Goal: Information Seeking & Learning: Learn about a topic

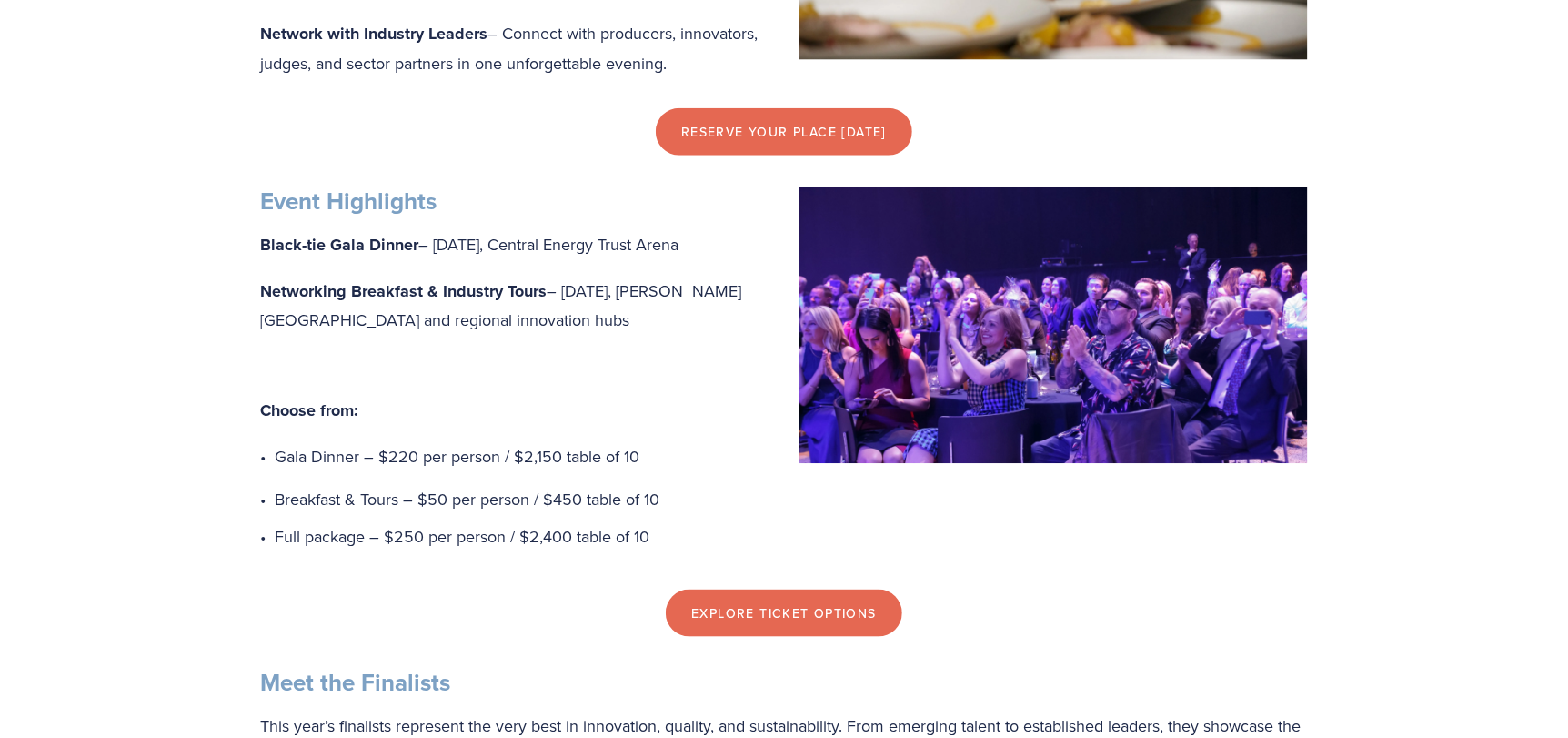
scroll to position [886, 0]
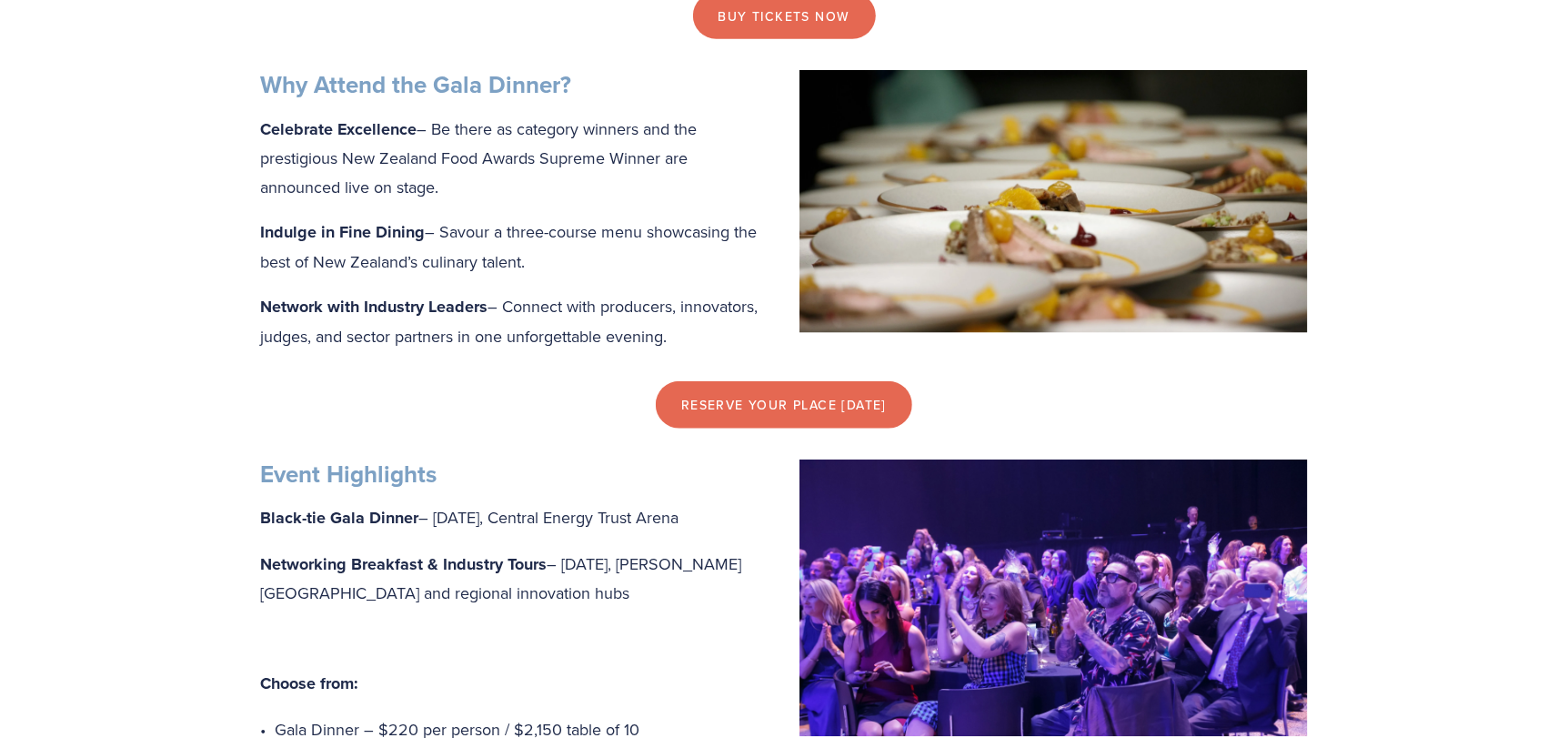
click at [881, 596] on img at bounding box center [1053, 598] width 508 height 277
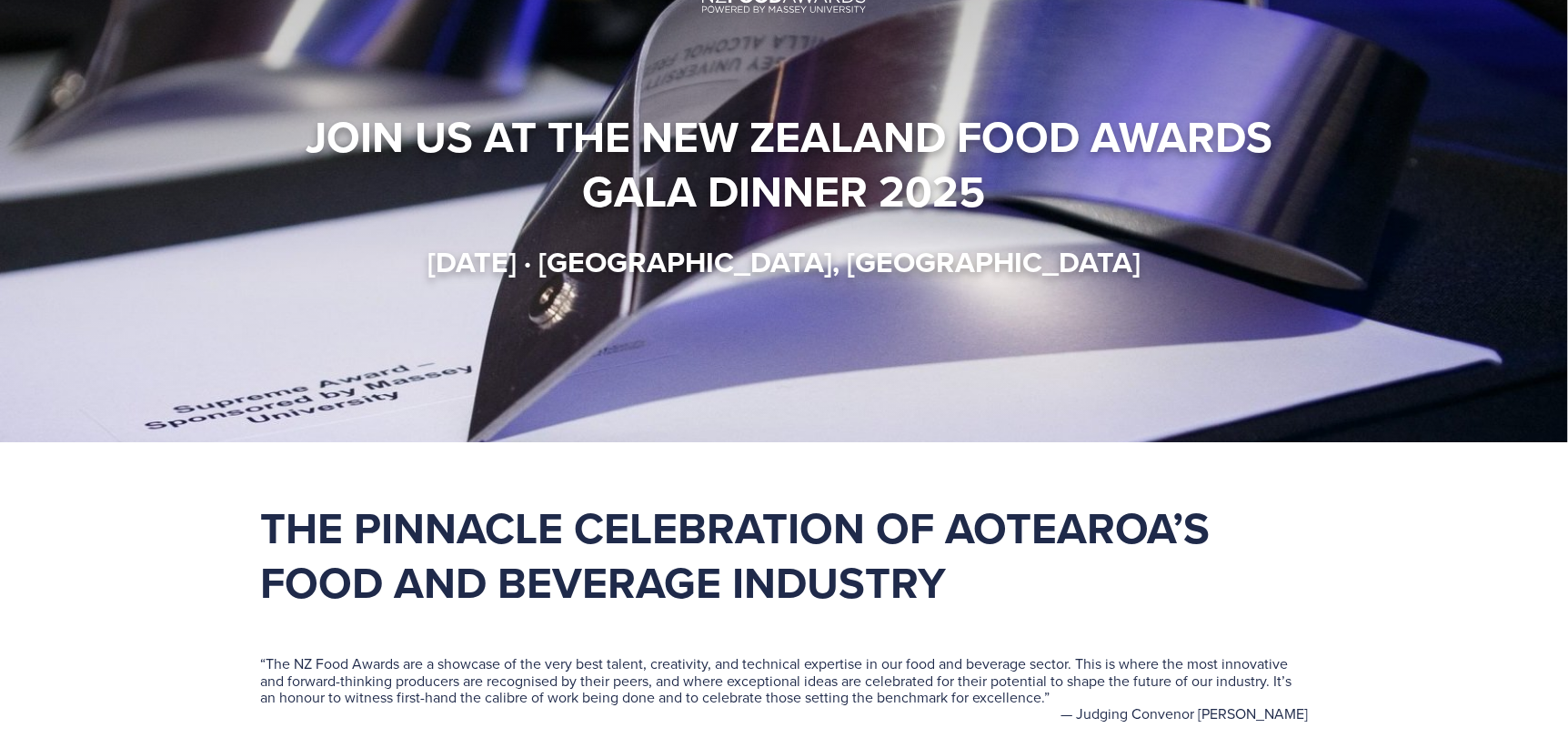
scroll to position [0, 0]
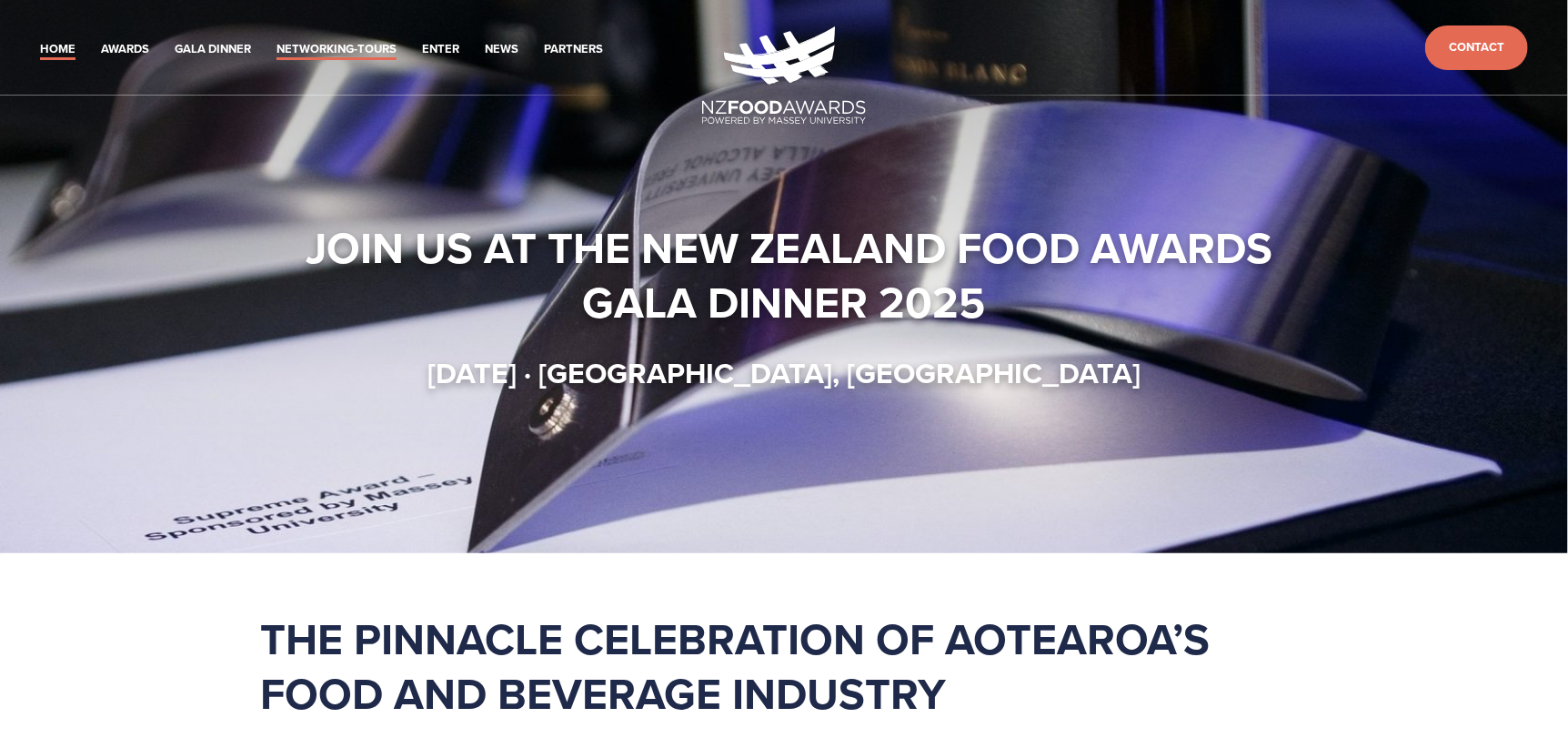
click at [322, 50] on link "Networking-Tours" at bounding box center [336, 49] width 120 height 21
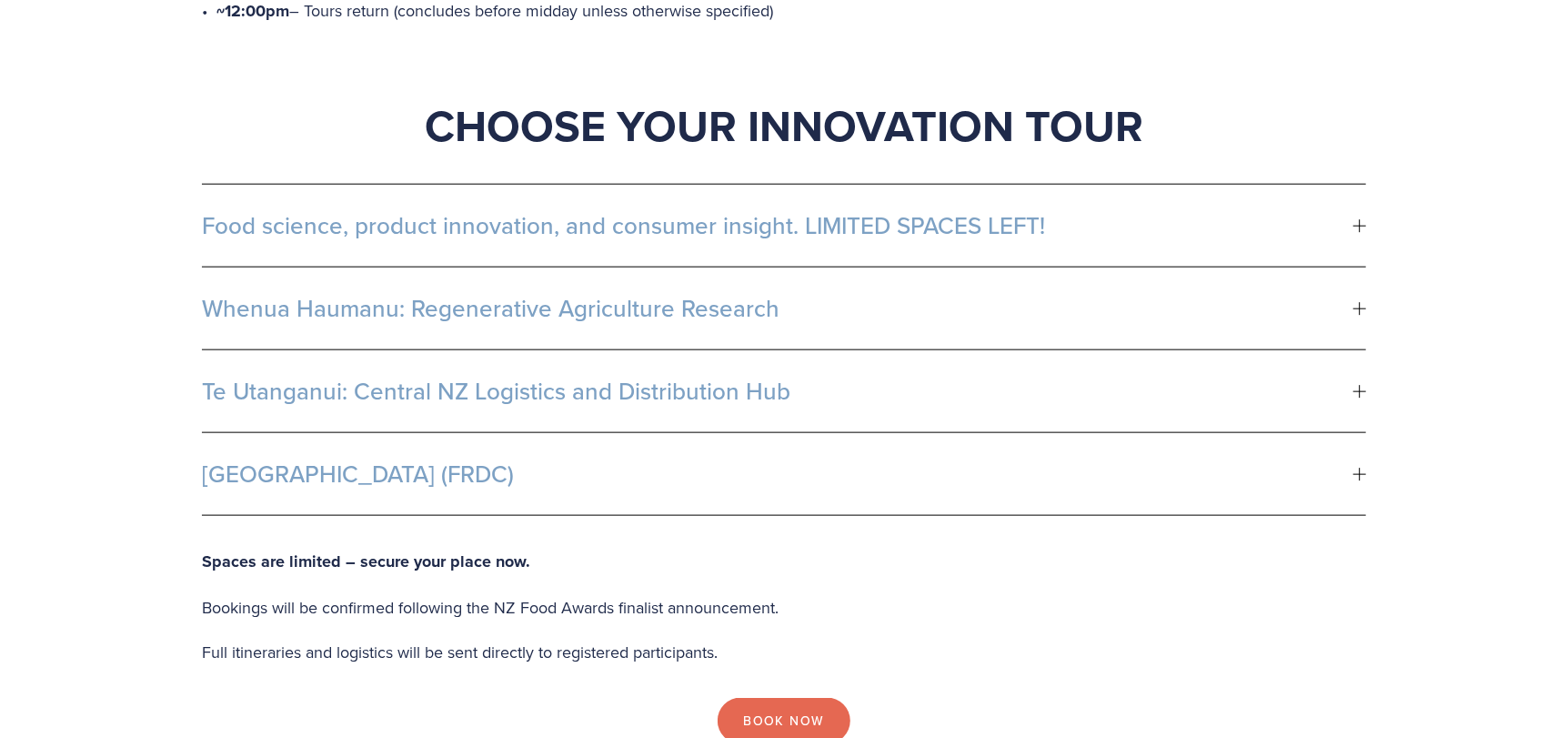
scroll to position [1091, 0]
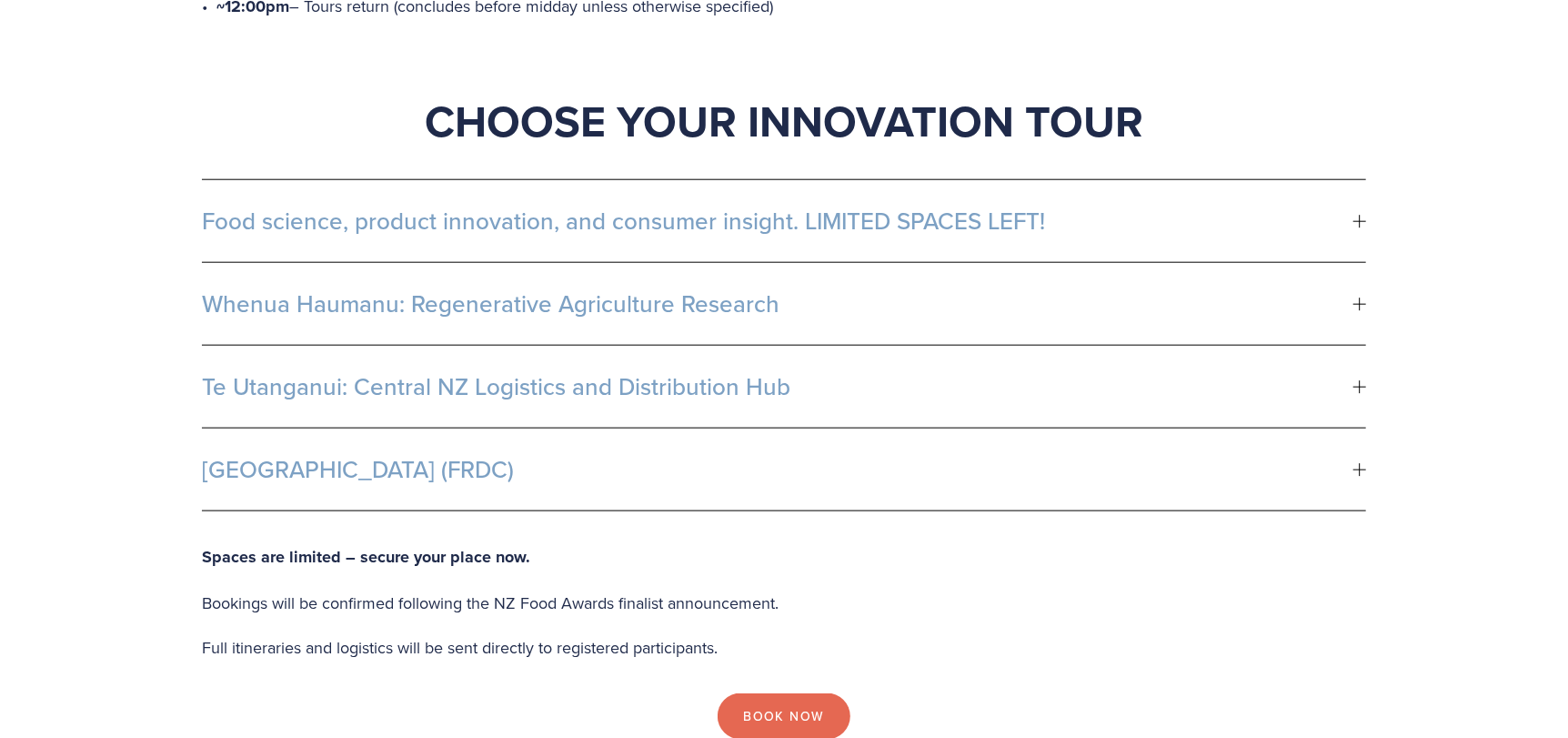
click at [505, 290] on span "Whenua Haumanu: Regenerative Agriculture Research" at bounding box center [778, 303] width 1151 height 28
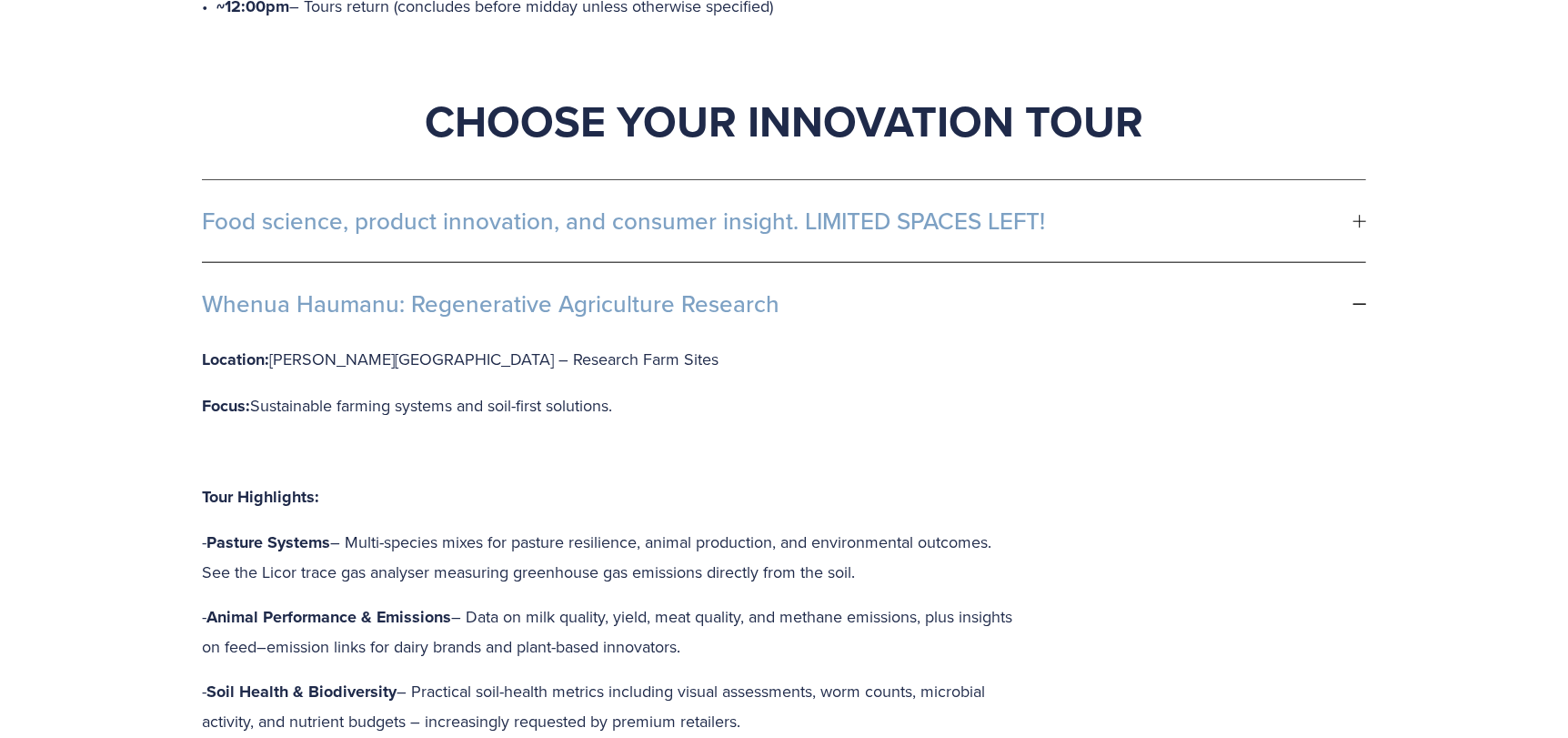
click at [499, 290] on span "Whenua Haumanu: Regenerative Agriculture Research" at bounding box center [778, 303] width 1151 height 28
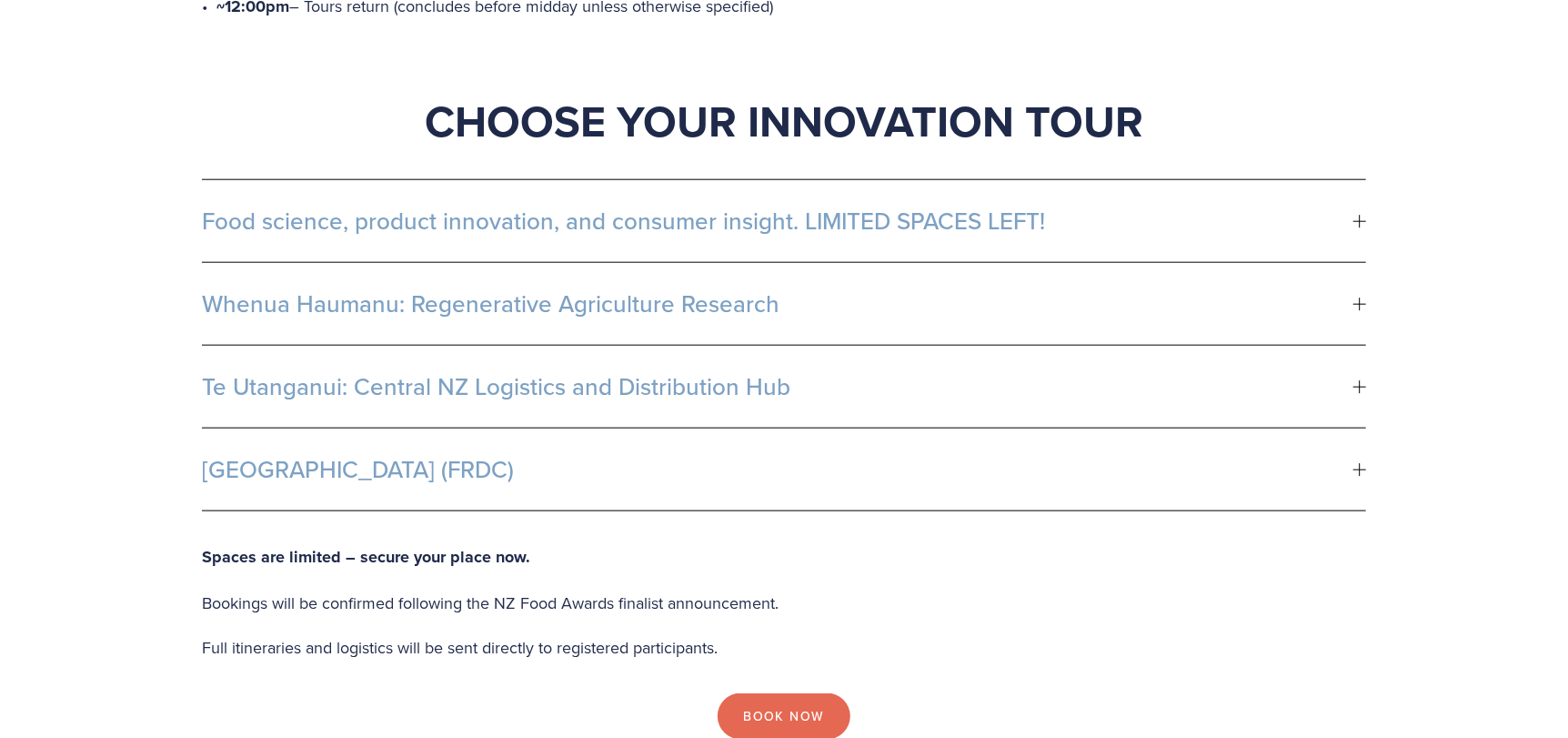
click at [499, 290] on span "Whenua Haumanu: Regenerative Agriculture Research" at bounding box center [778, 303] width 1151 height 28
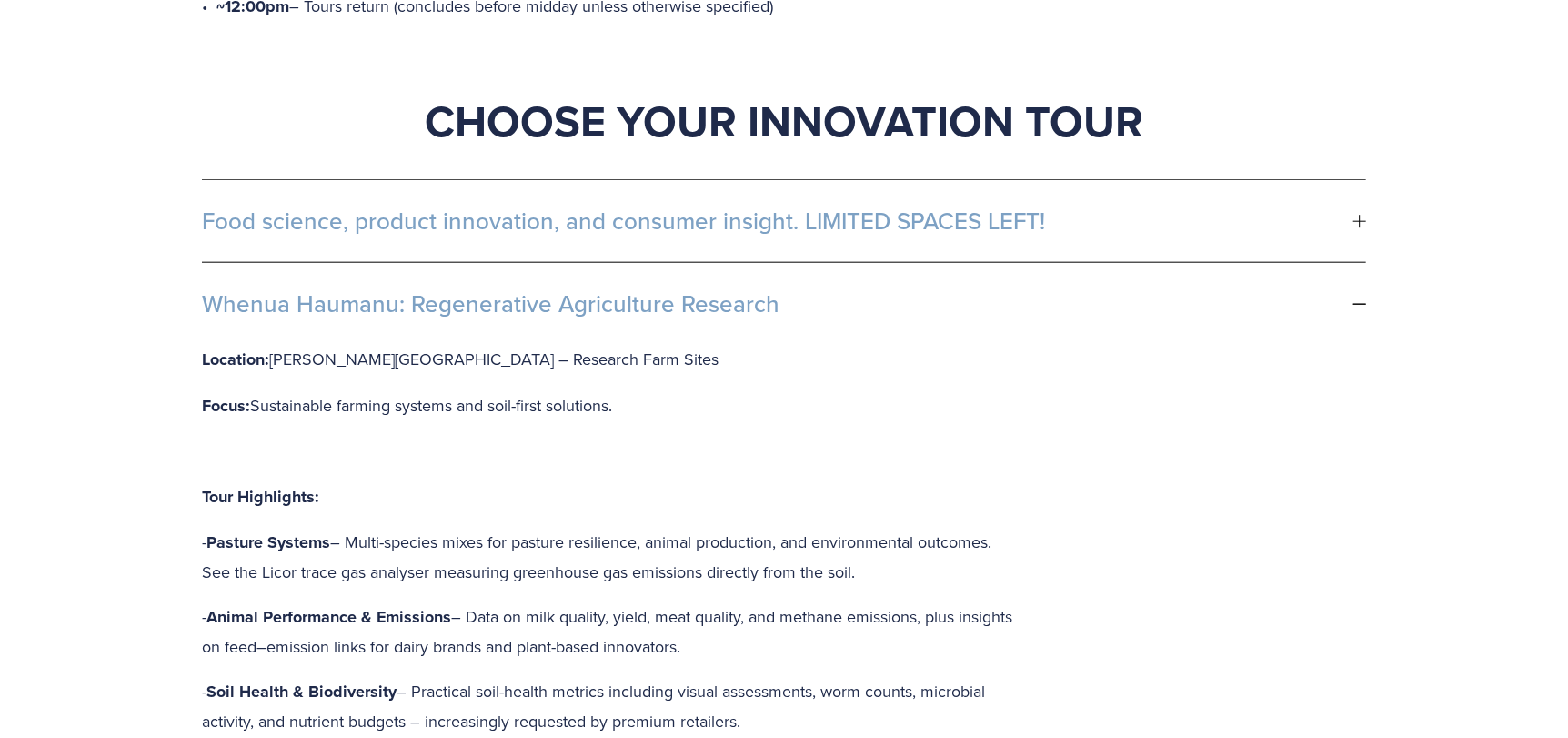
click at [499, 290] on span "Whenua Haumanu: Regenerative Agriculture Research" at bounding box center [778, 303] width 1151 height 28
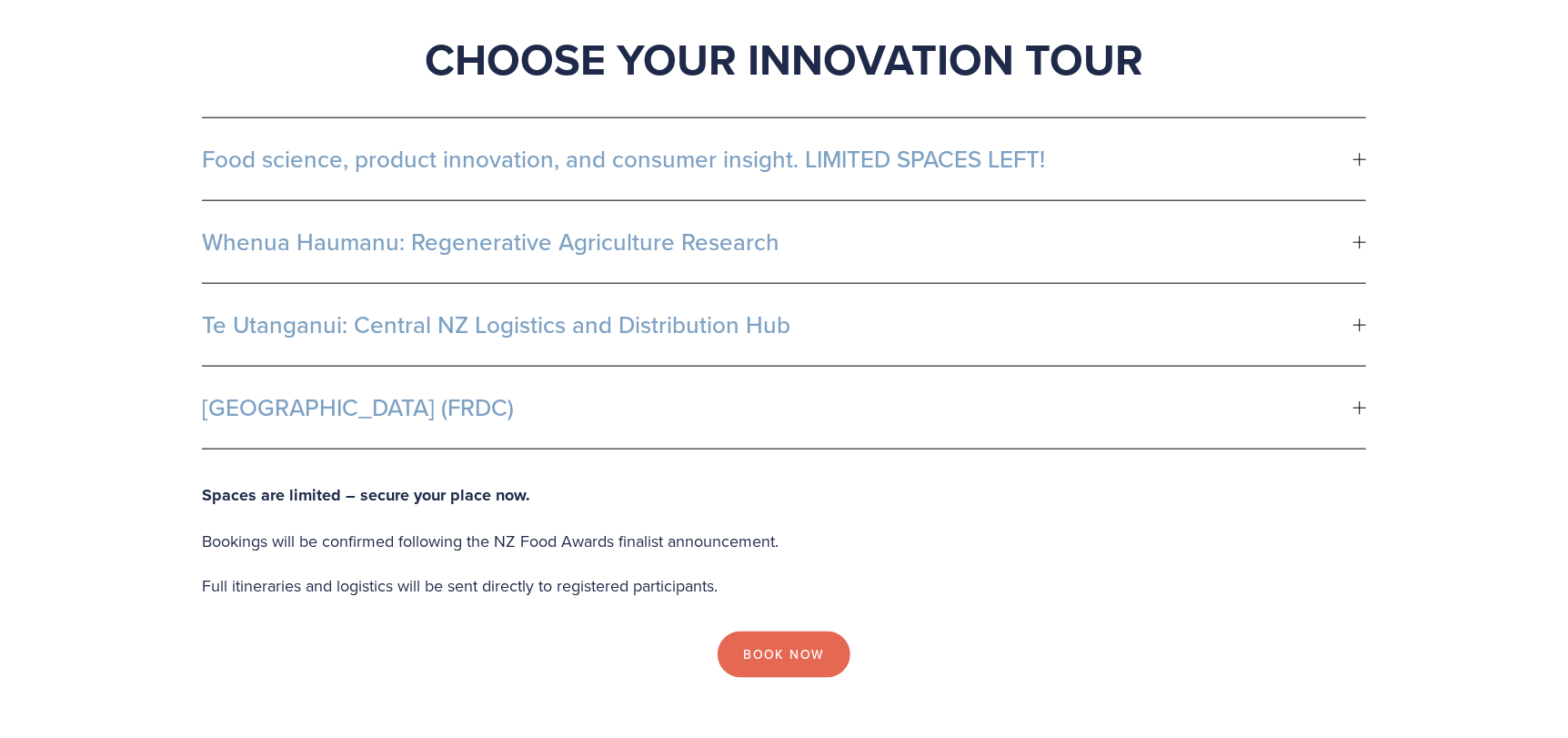
scroll to position [1000, 0]
